Goal: Information Seeking & Learning: Check status

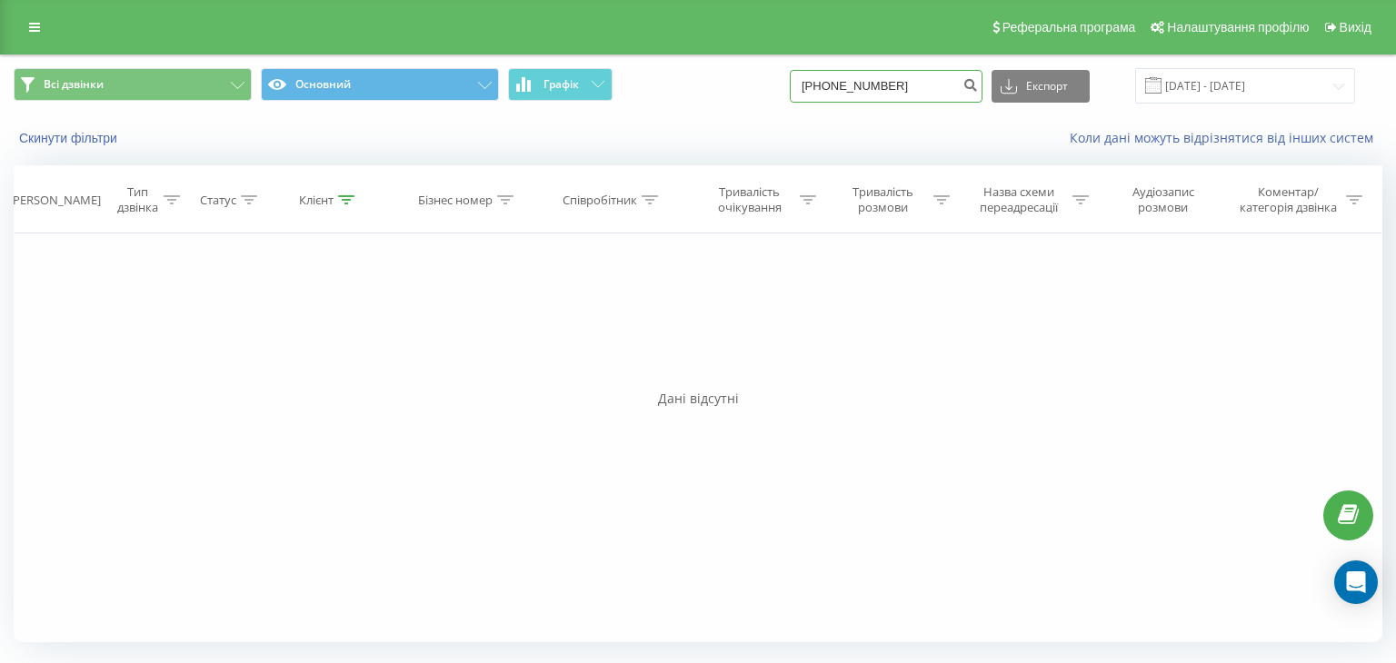
drag, startPoint x: 910, startPoint y: 89, endPoint x: 780, endPoint y: 89, distance: 130.8
click at [780, 89] on div "Всі дзвінки Основний Графік [PHONE_NUMBER] Експорт .csv .xls .xlsx [DATE] - [DA…" at bounding box center [698, 85] width 1368 height 35
type input "0683378136"
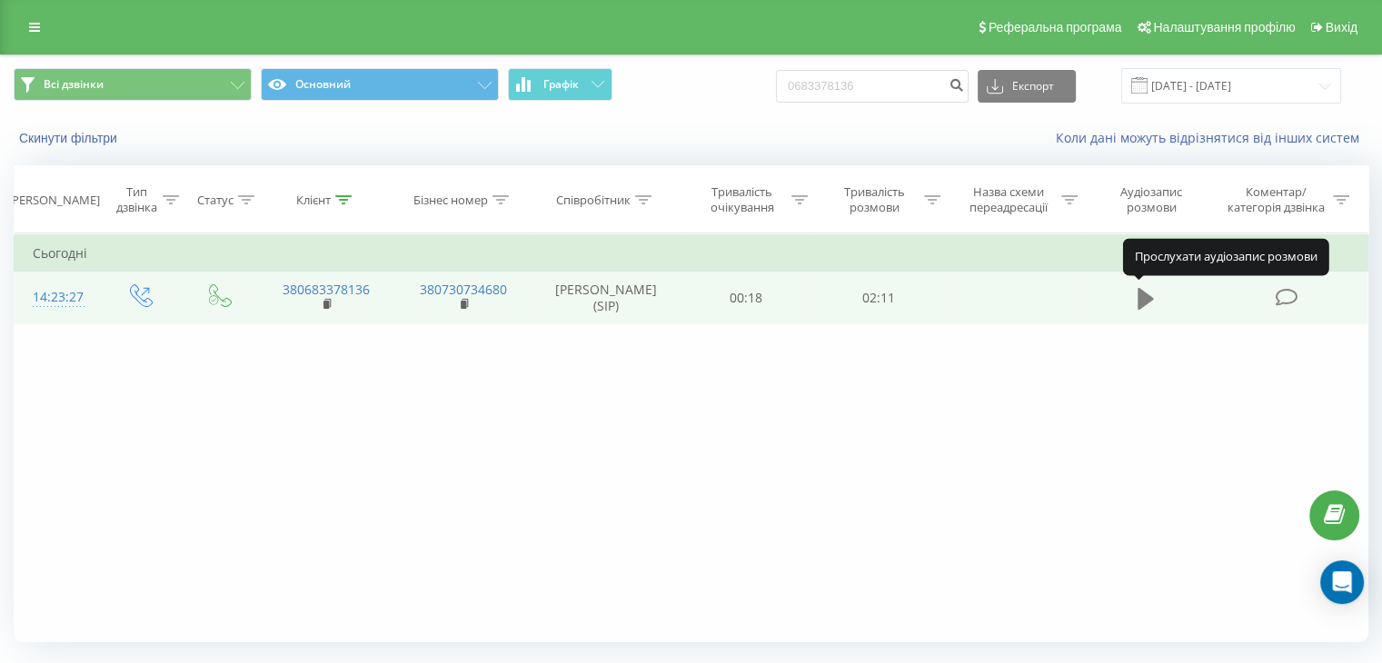
click at [1145, 302] on icon at bounding box center [1146, 299] width 16 height 22
